Goal: Task Accomplishment & Management: Use online tool/utility

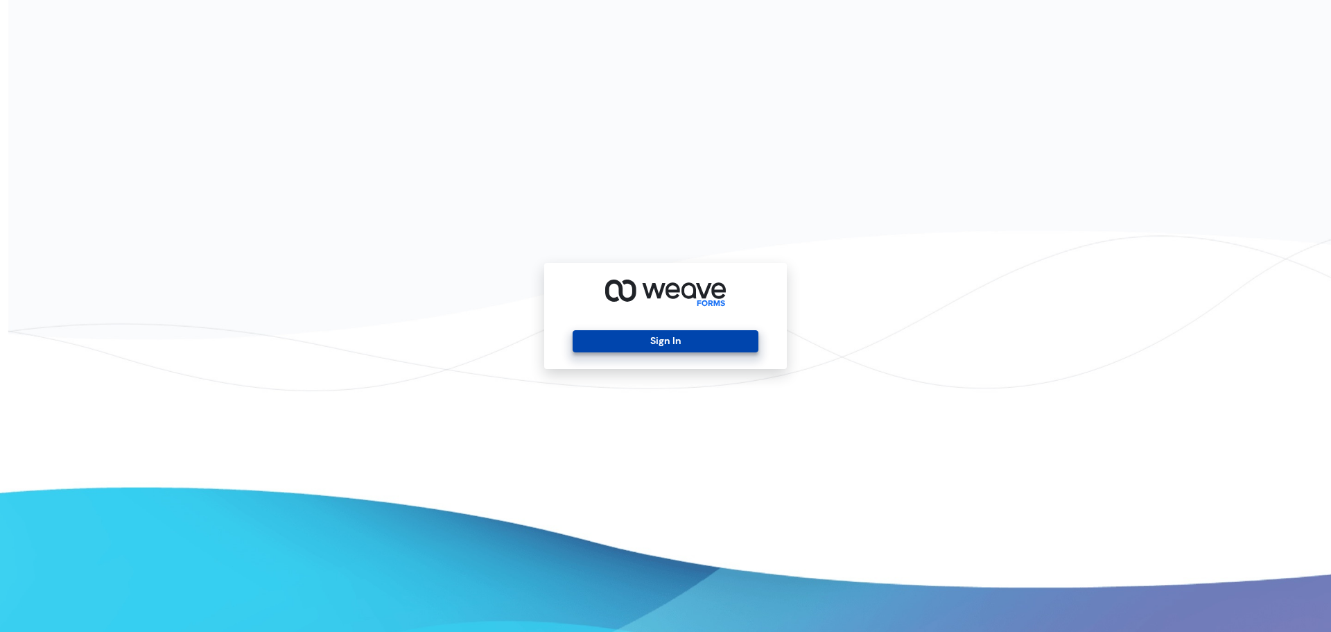
click at [691, 347] on button "Sign In" at bounding box center [665, 341] width 185 height 22
